Goal: Navigation & Orientation: Find specific page/section

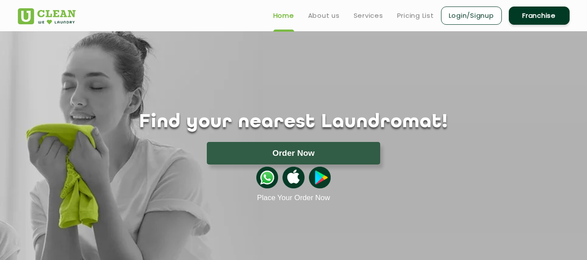
click at [53, 13] on img at bounding box center [47, 16] width 58 height 16
click at [372, 13] on link "Services" at bounding box center [369, 15] width 30 height 10
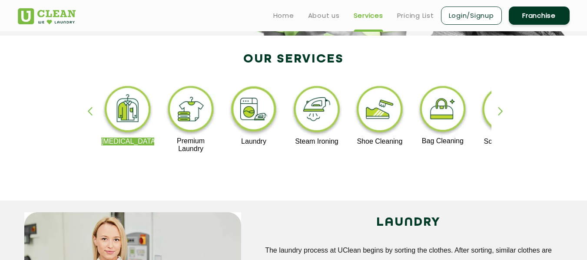
scroll to position [43, 0]
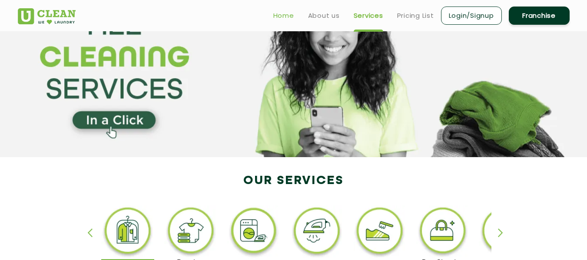
click at [289, 12] on link "Home" at bounding box center [283, 15] width 21 height 10
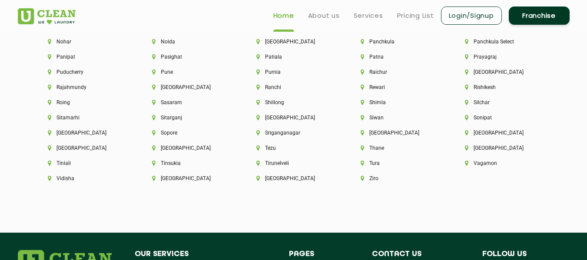
scroll to position [2313, 0]
